Goal: Check status: Check status

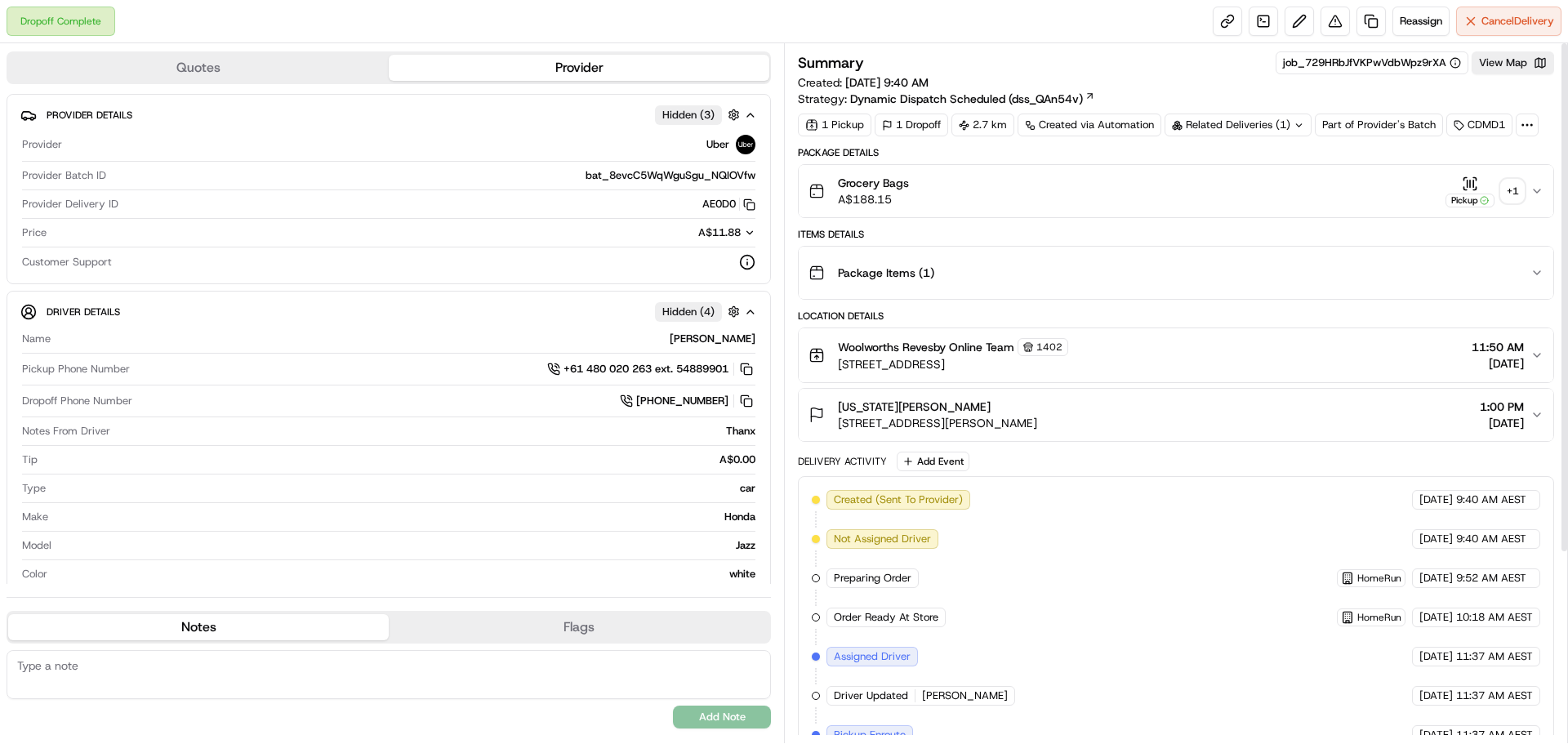
click at [1515, 189] on div "+ 1" at bounding box center [1512, 190] width 23 height 23
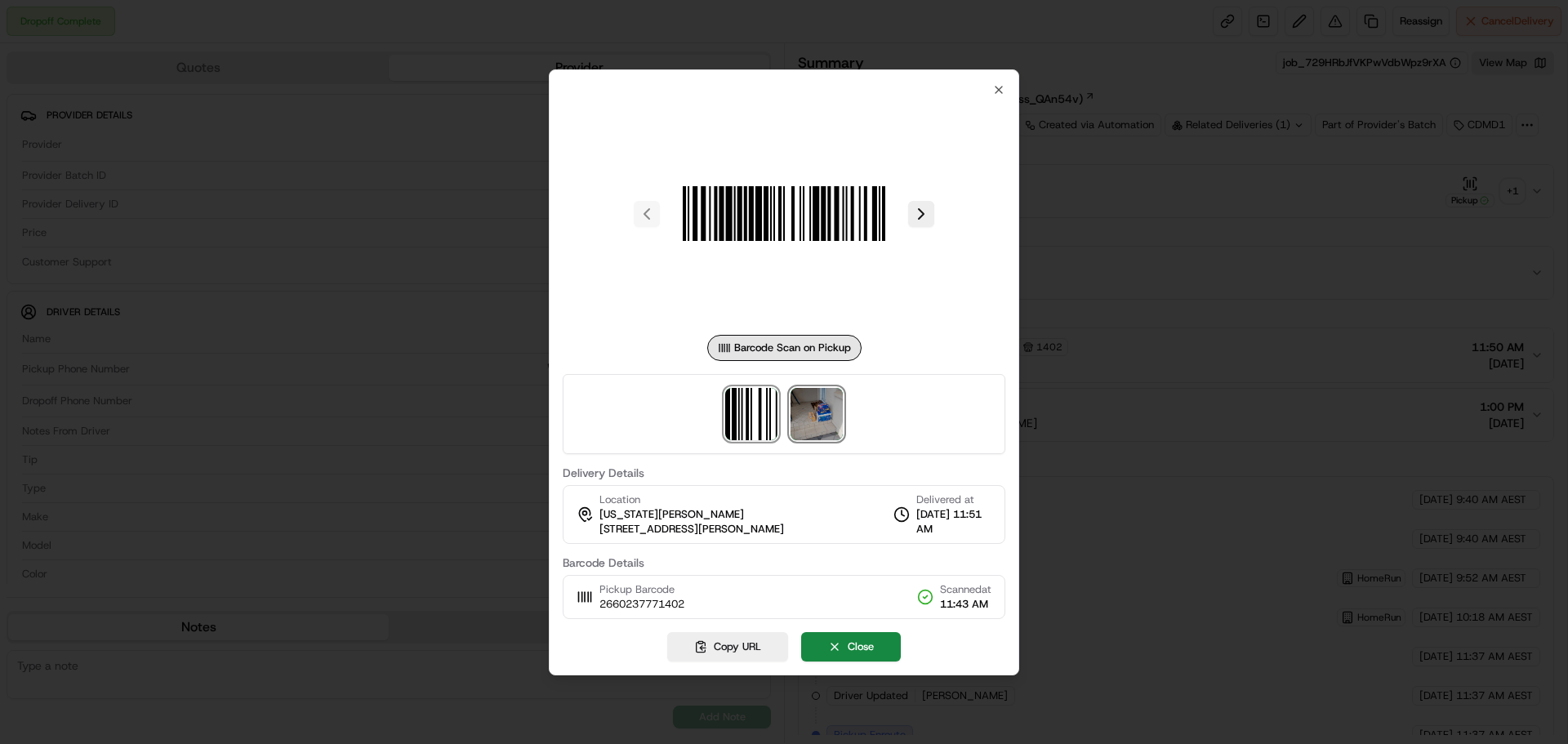
click at [806, 429] on img at bounding box center [816, 414] width 52 height 52
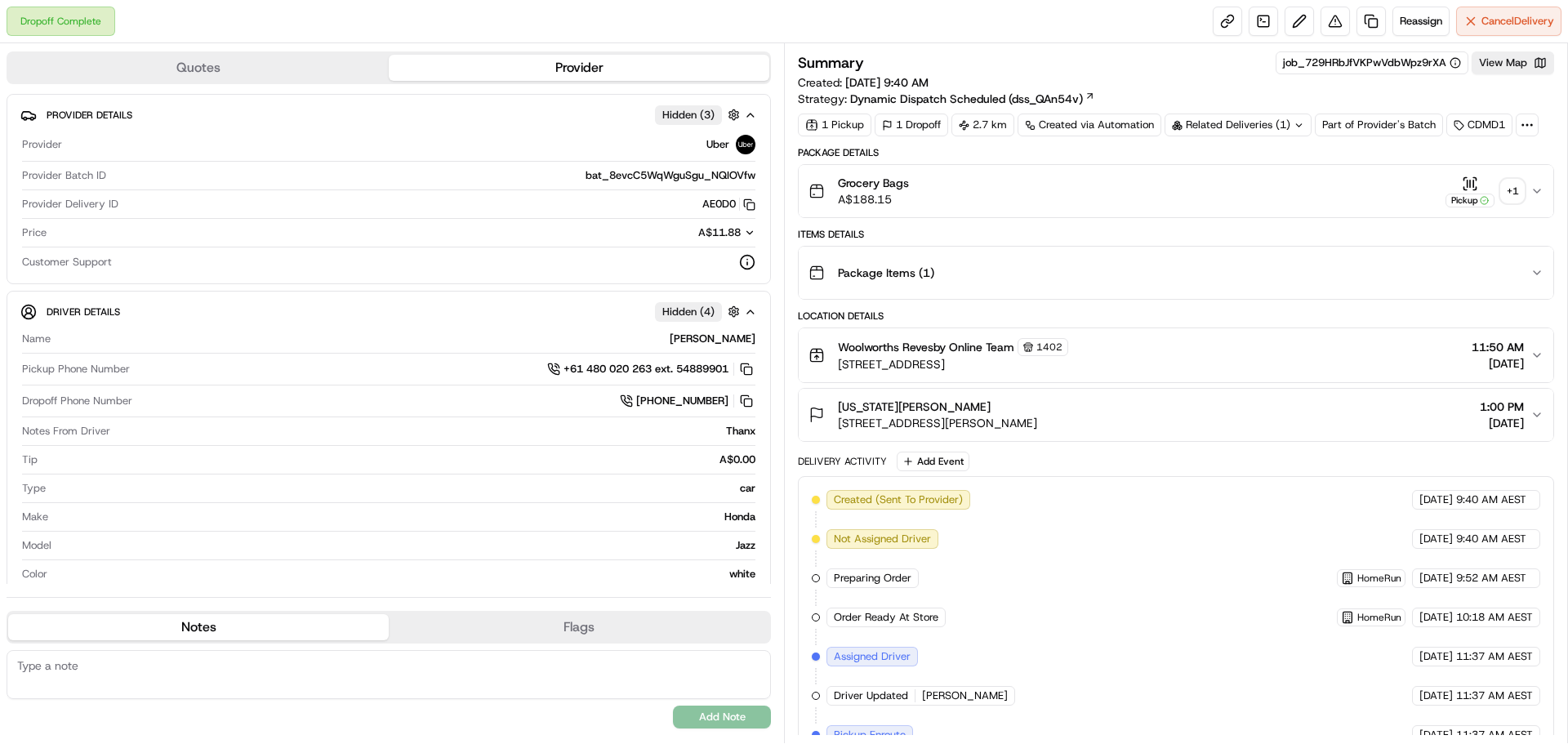
click at [1512, 196] on div "+ 1" at bounding box center [1512, 190] width 23 height 23
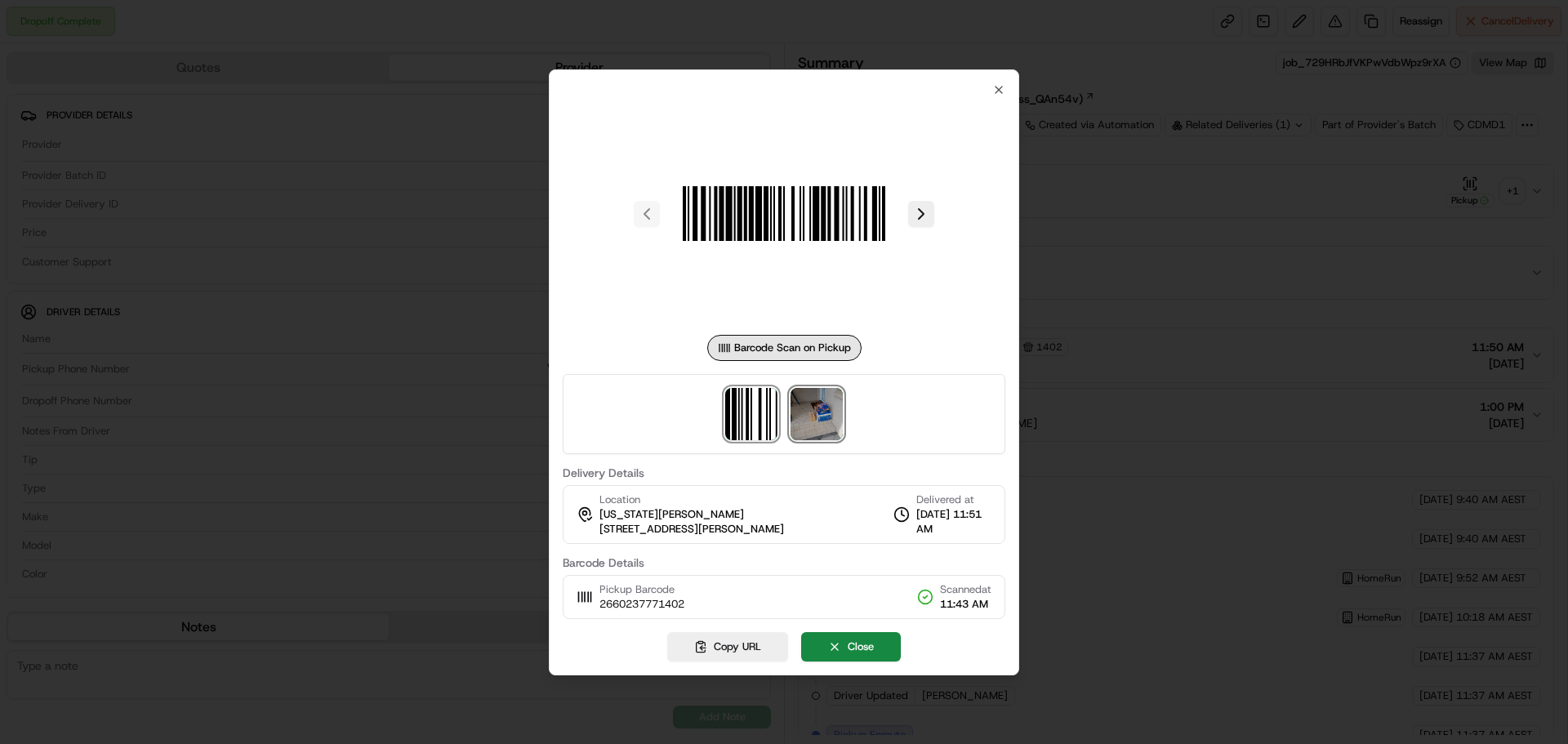
click at [811, 411] on img at bounding box center [816, 414] width 52 height 52
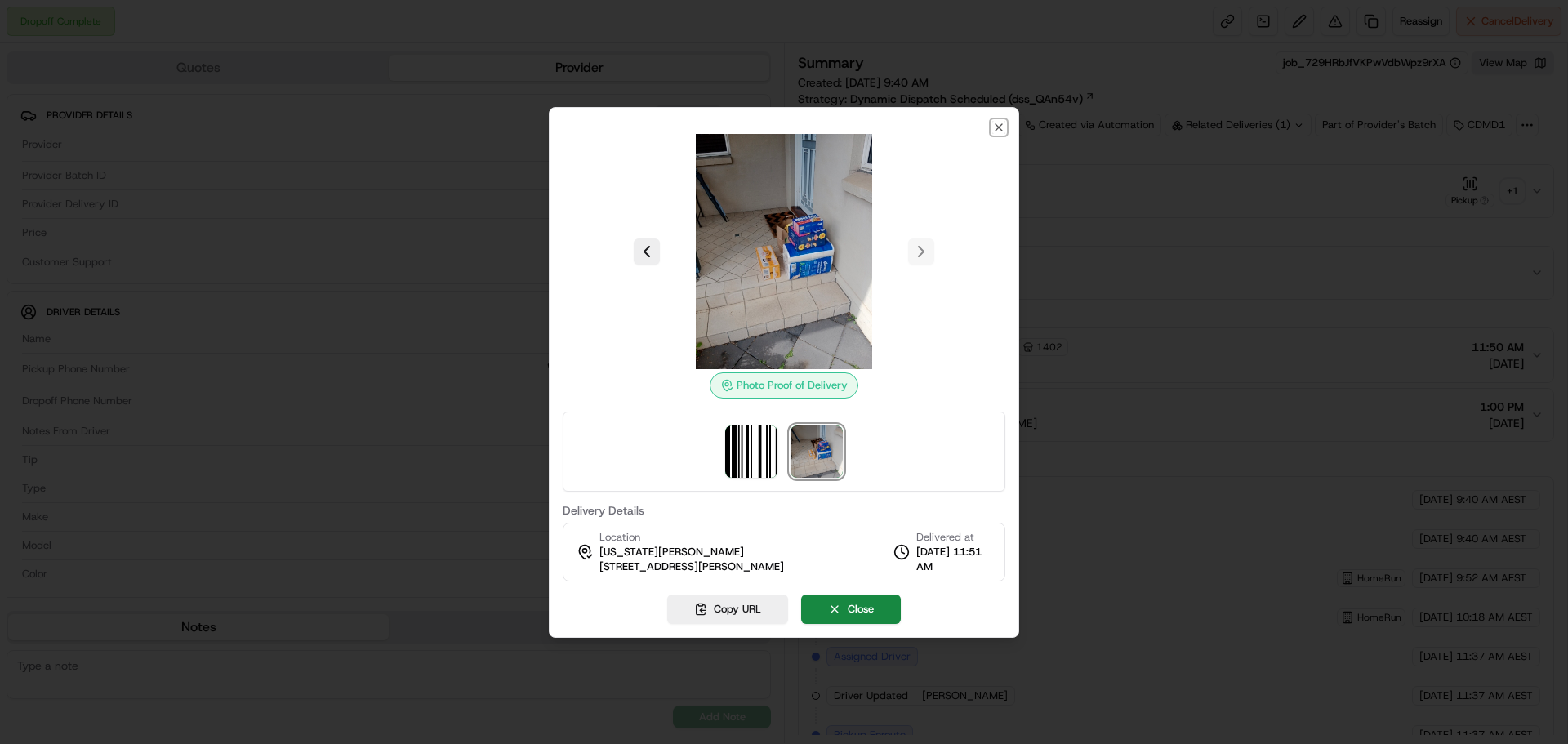
click at [1004, 121] on icon "button" at bounding box center [999, 127] width 13 height 13
